Goal: Use online tool/utility: Utilize a website feature to perform a specific function

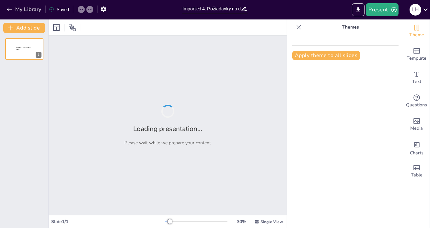
type input "Imported 4. Požiadavky na dopravu.pptx"
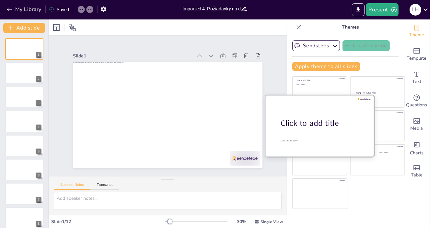
click at [329, 130] on div at bounding box center [320, 125] width 109 height 61
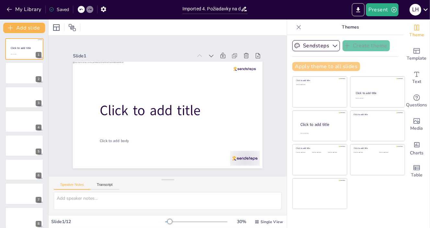
click at [323, 67] on button "Apply theme to all slides" at bounding box center [326, 66] width 68 height 9
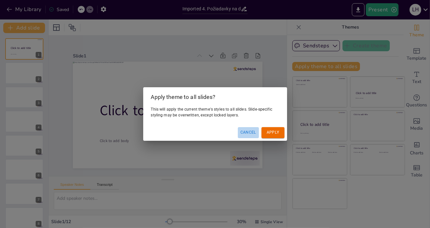
click at [250, 130] on button "Cancel" at bounding box center [248, 132] width 21 height 11
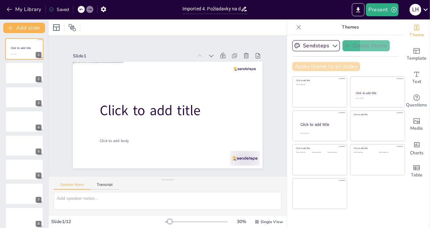
click at [309, 62] on button "Apply theme to all slides" at bounding box center [326, 66] width 68 height 9
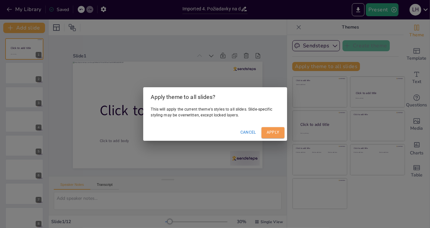
click at [272, 130] on button "Apply" at bounding box center [273, 132] width 23 height 11
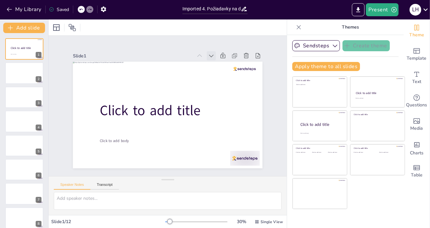
click at [197, 163] on icon at bounding box center [196, 165] width 4 height 5
click at [158, 169] on icon at bounding box center [154, 171] width 5 height 4
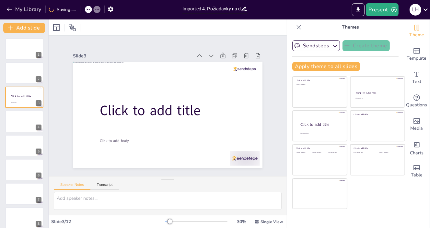
click at [231, 102] on icon at bounding box center [233, 104] width 5 height 5
click at [109, 77] on icon at bounding box center [107, 79] width 4 height 5
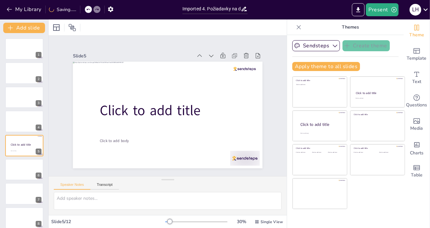
click at [104, 112] on icon at bounding box center [102, 114] width 5 height 5
click at [220, 142] on icon at bounding box center [221, 144] width 3 height 5
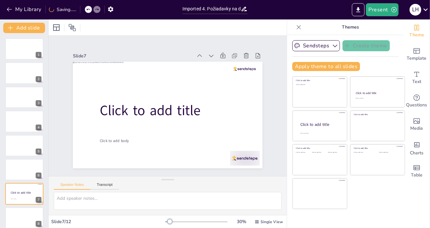
click at [230, 89] on icon at bounding box center [232, 91] width 5 height 5
click at [225, 76] on icon at bounding box center [227, 78] width 5 height 4
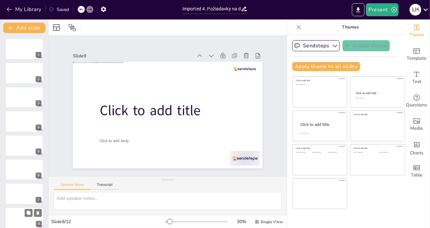
click at [24, 209] on div at bounding box center [24, 218] width 39 height 22
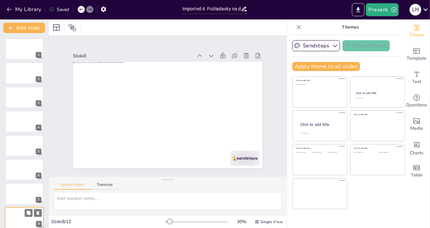
scroll to position [87, 0]
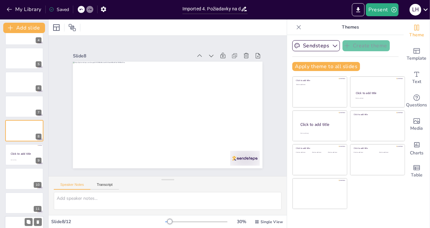
click at [23, 217] on div at bounding box center [24, 227] width 39 height 22
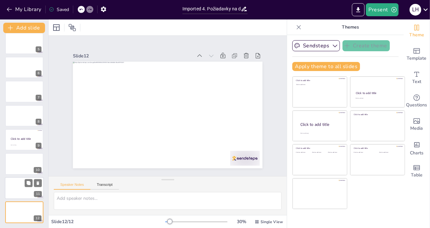
click at [12, 191] on div at bounding box center [24, 188] width 39 height 22
click at [106, 185] on button "Transcript" at bounding box center [104, 186] width 29 height 7
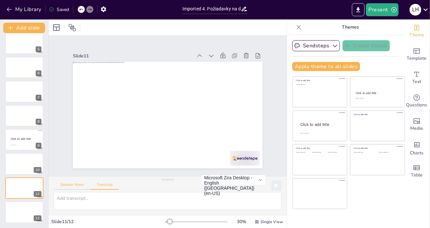
click at [78, 186] on button "Speaker Notes" at bounding box center [72, 186] width 37 height 7
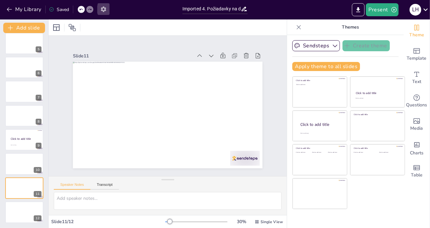
click at [106, 7] on icon "button" at bounding box center [103, 9] width 7 height 7
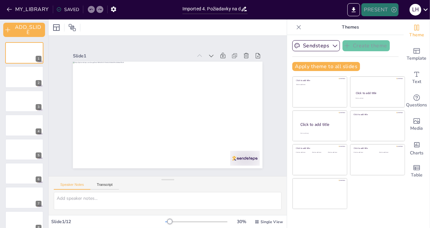
click at [381, 7] on button "PRESENT" at bounding box center [380, 9] width 37 height 13
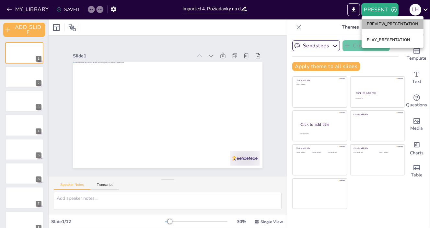
click at [386, 24] on li "PREVIEW_PRESENTATION" at bounding box center [393, 24] width 62 height 10
